Goal: Task Accomplishment & Management: Use online tool/utility

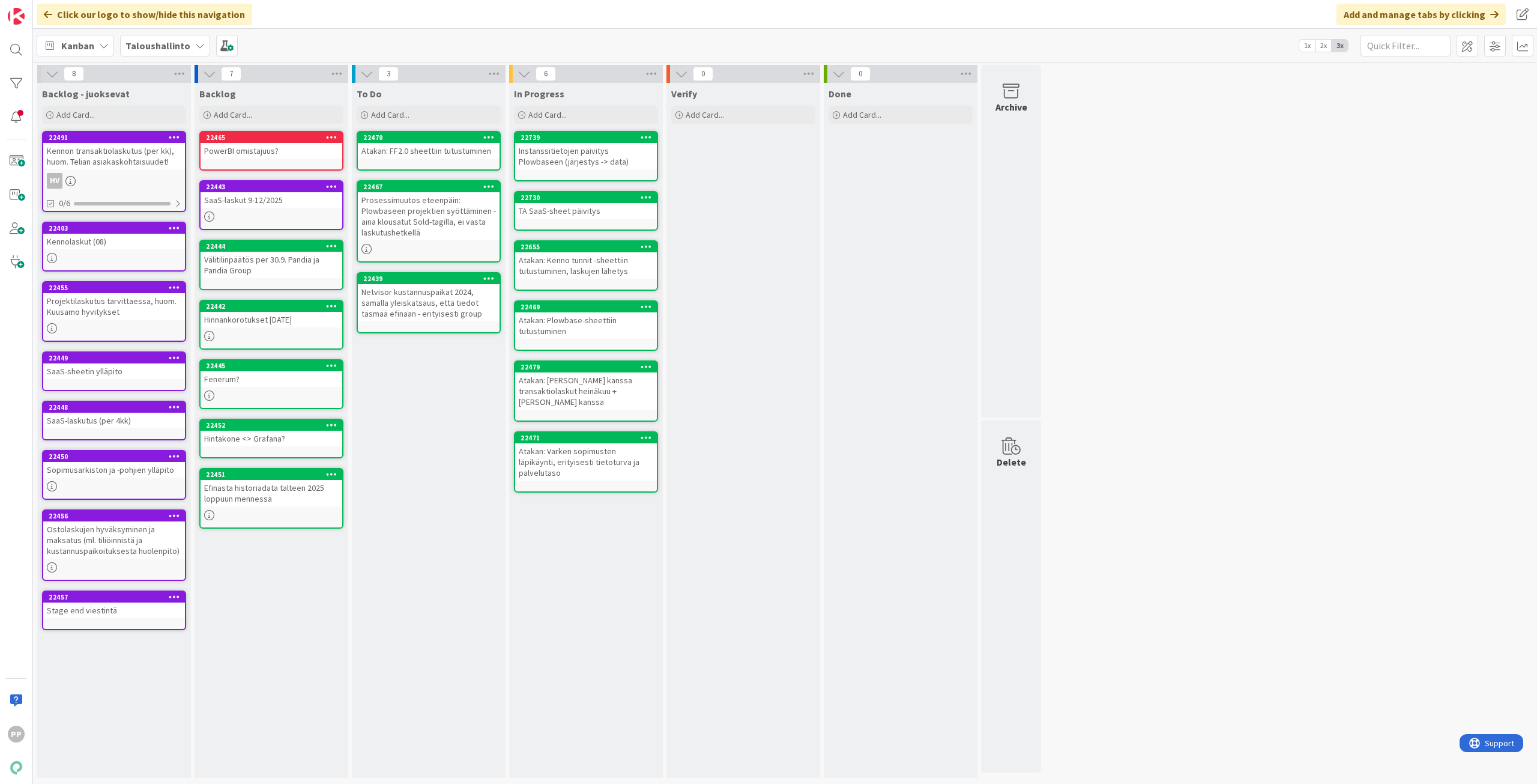
click at [293, 200] on div "SaaS-laskut 9-12/2025" at bounding box center [271, 200] width 142 height 16
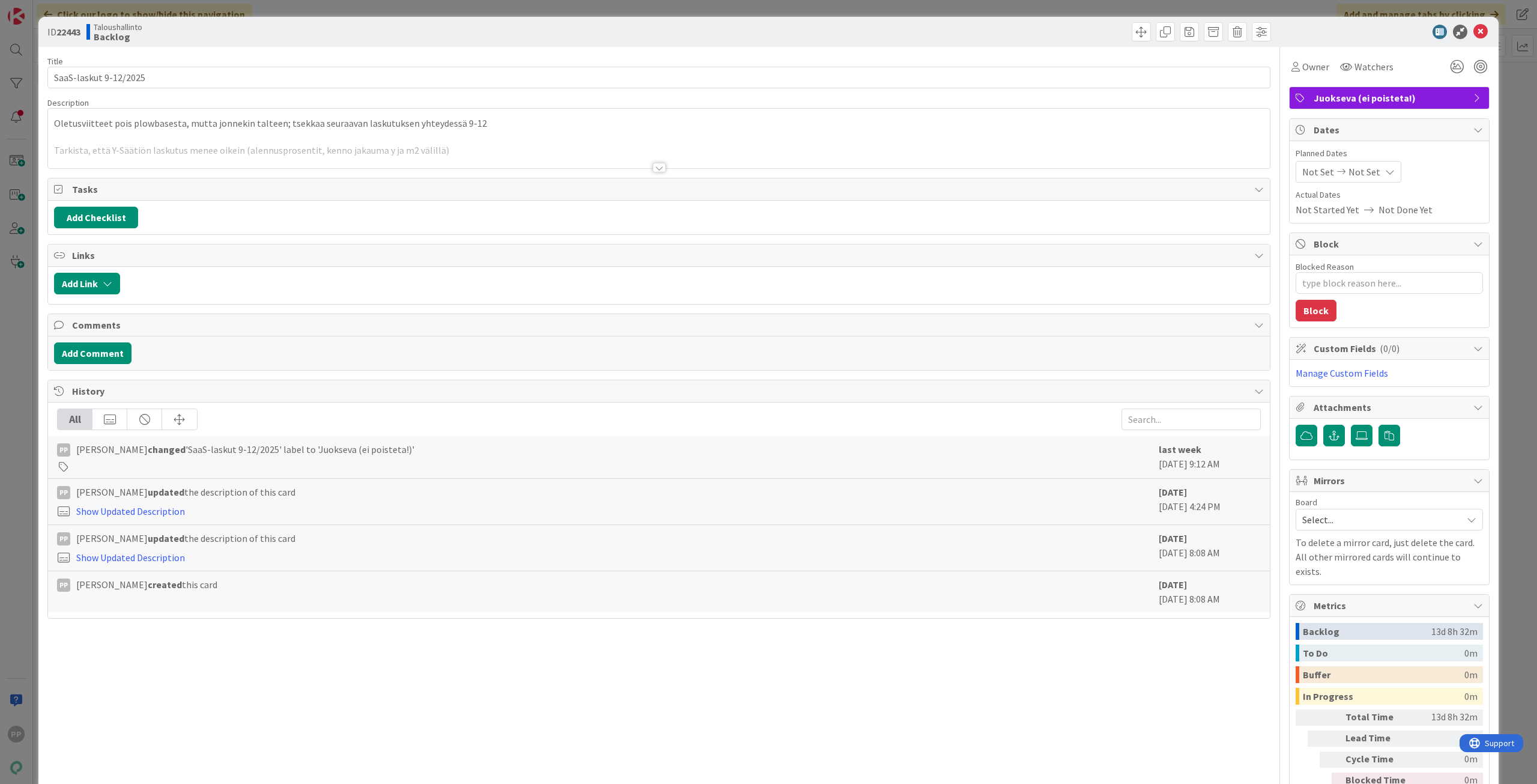
type textarea "x"
click at [313, 145] on div at bounding box center [659, 153] width 1222 height 30
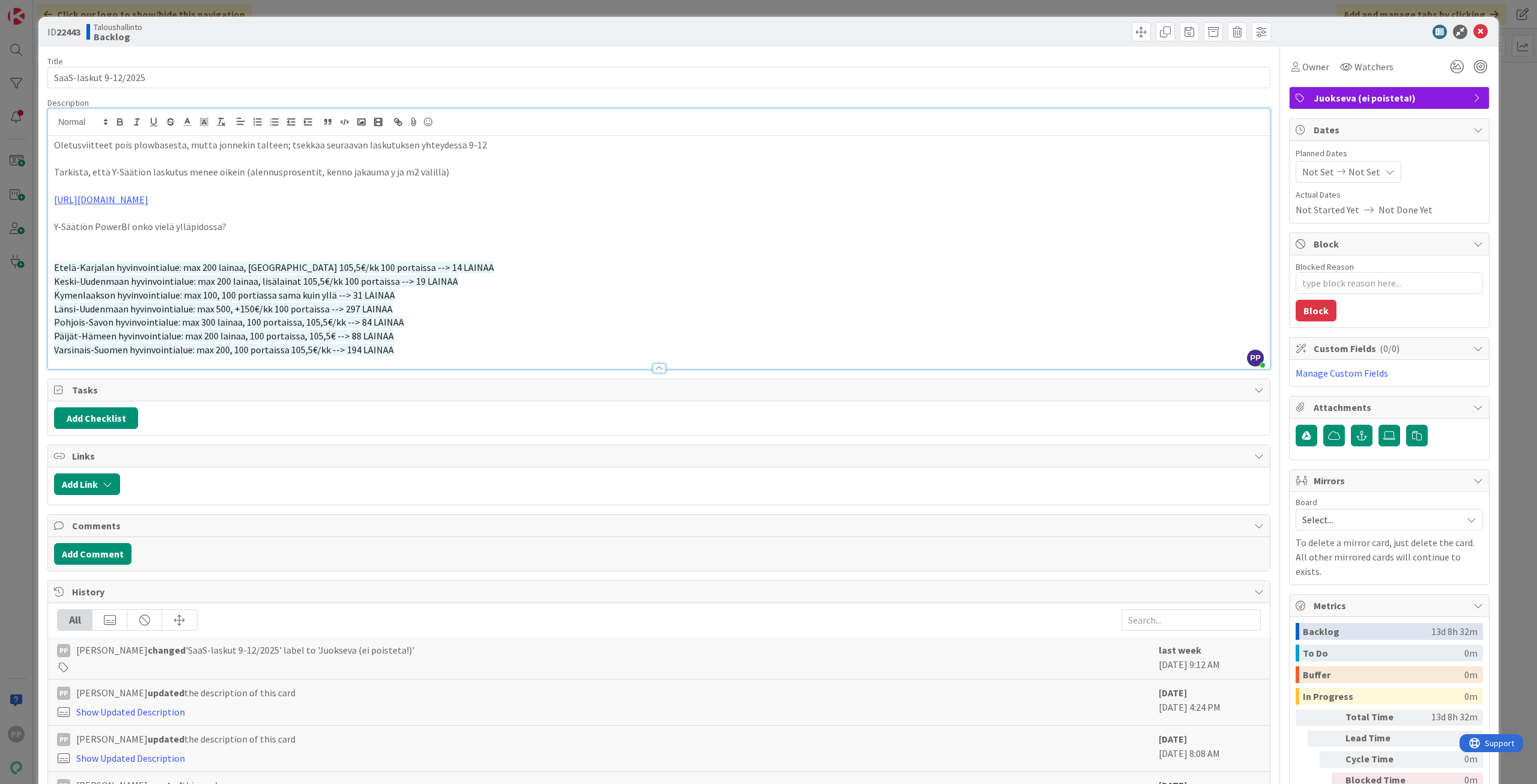
click at [289, 240] on p at bounding box center [659, 240] width 1210 height 14
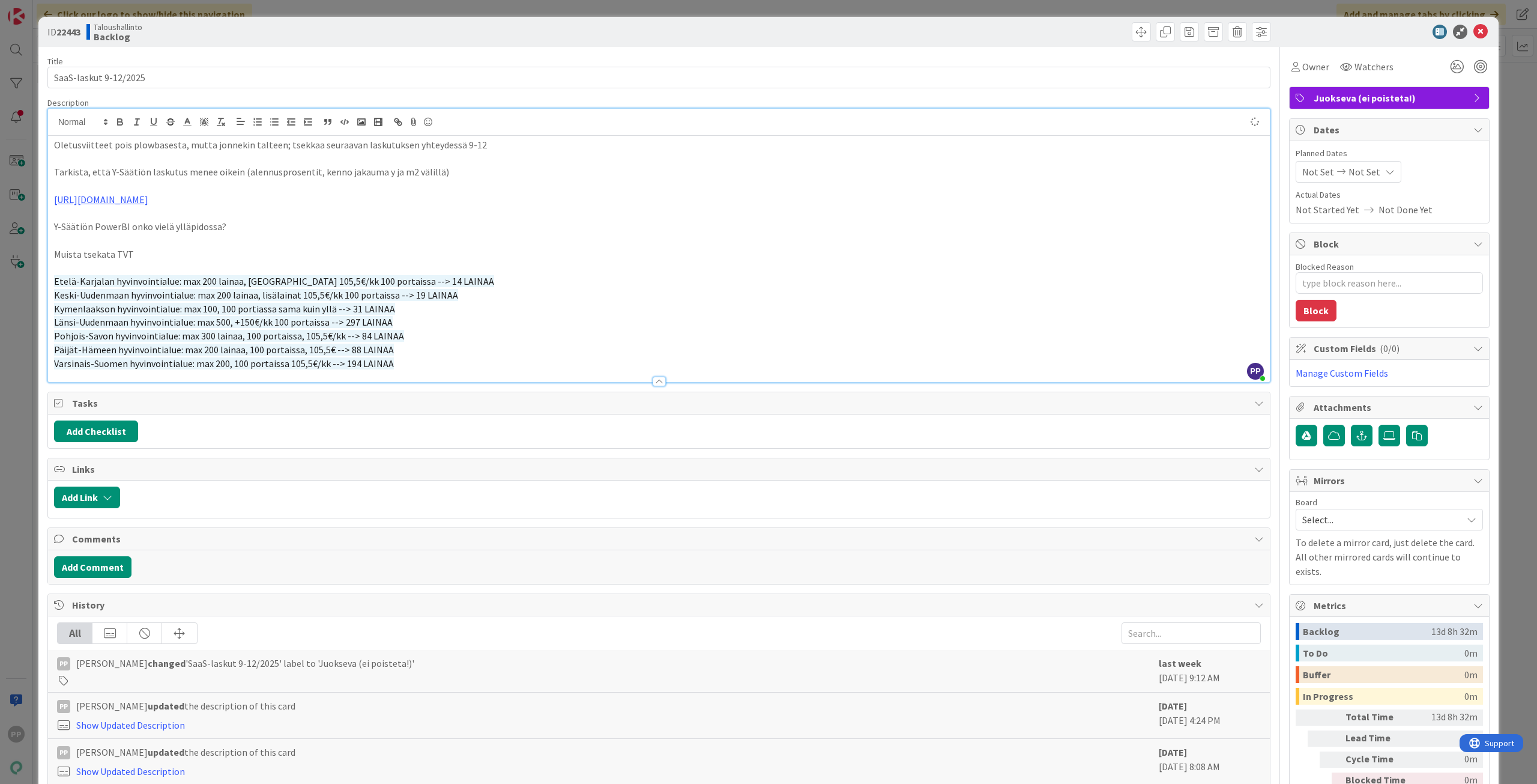
click at [296, 256] on p "Muista tsekata TVT" at bounding box center [659, 254] width 1210 height 14
type textarea "x"
click at [296, 270] on p at bounding box center [659, 267] width 1210 height 14
click at [320, 148] on p "Oletusviitteet pois plowbasesta, mutta jonnekin talteen; tsekkaa seuraavan lask…" at bounding box center [659, 145] width 1210 height 14
click at [376, 100] on div "Description" at bounding box center [659, 103] width 1224 height 11
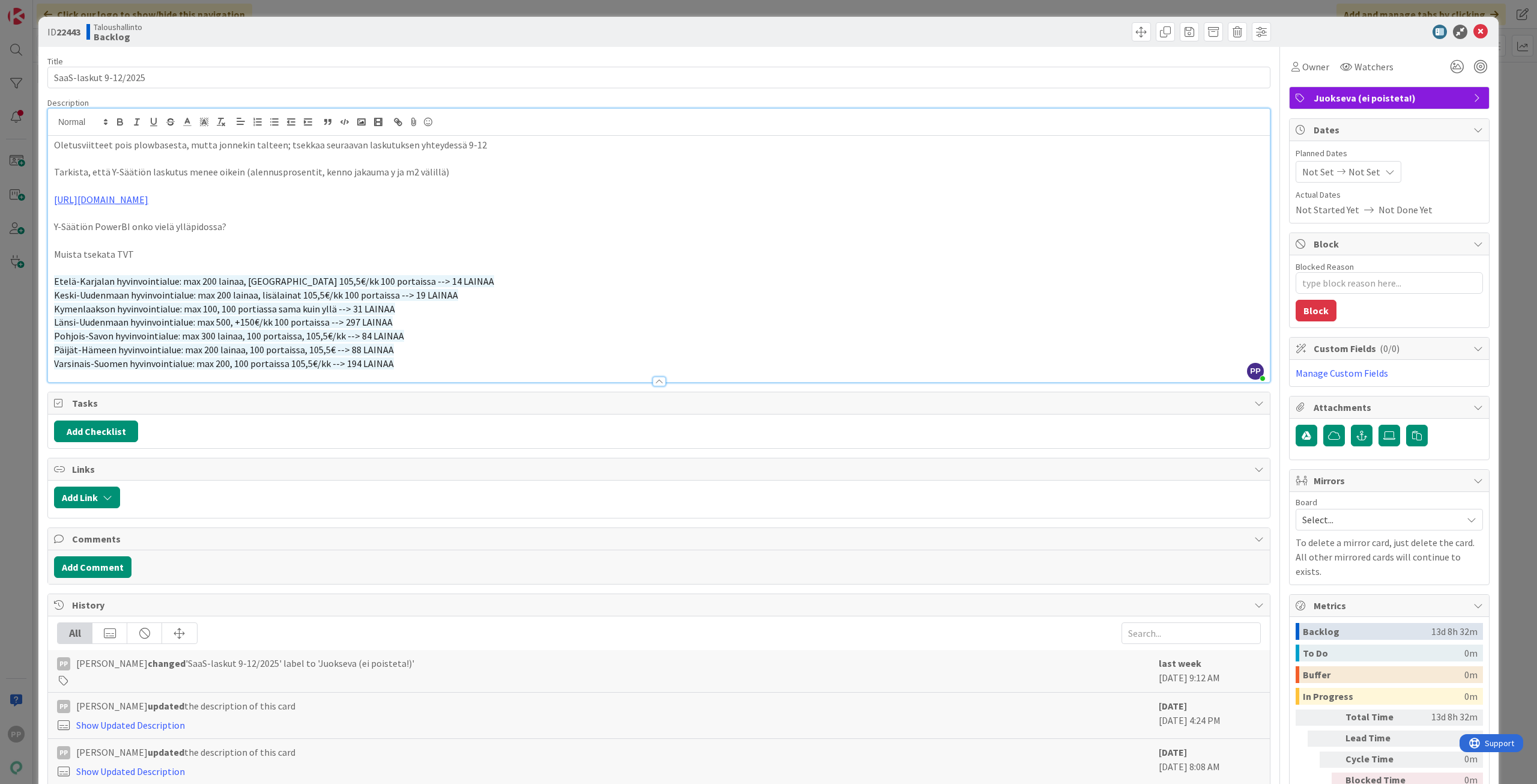
click at [388, 64] on div "Title 21 / 128" at bounding box center [659, 61] width 1224 height 11
click at [393, 54] on div "Title 21 / 128 SaaS-laskut 9-12/2025 Description PP [PERSON_NAME] just joined O…" at bounding box center [659, 440] width 1224 height 785
click at [414, 15] on div "ID 22443 Taloushallinto Backlog Title 21 / 128 SaaS-laskut 9-12/2025 Descriptio…" at bounding box center [768, 392] width 1537 height 784
